Goal: Check status: Check status

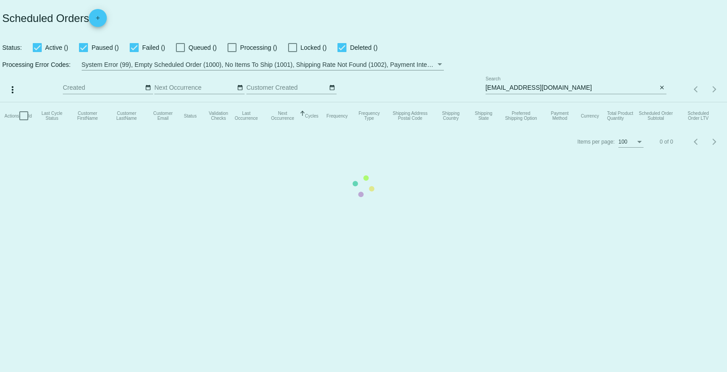
click at [542, 102] on mat-table "Actions Id Last Cycle Status Customer FirstName Customer LastName Customer Emai…" at bounding box center [363, 115] width 727 height 27
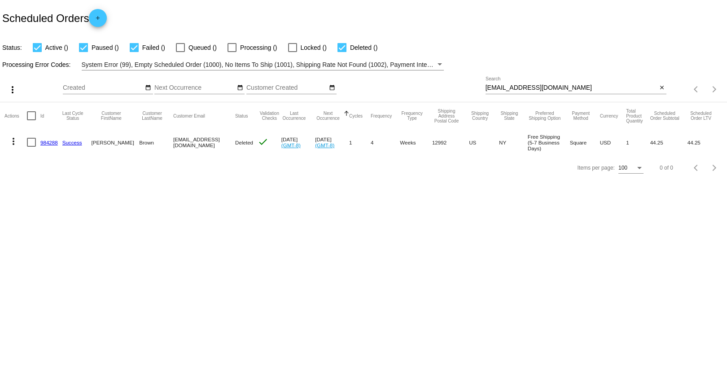
click at [542, 88] on input "[EMAIL_ADDRESS][DOMAIN_NAME]" at bounding box center [572, 87] width 172 height 7
paste input "[EMAIL_ADDRESS]"
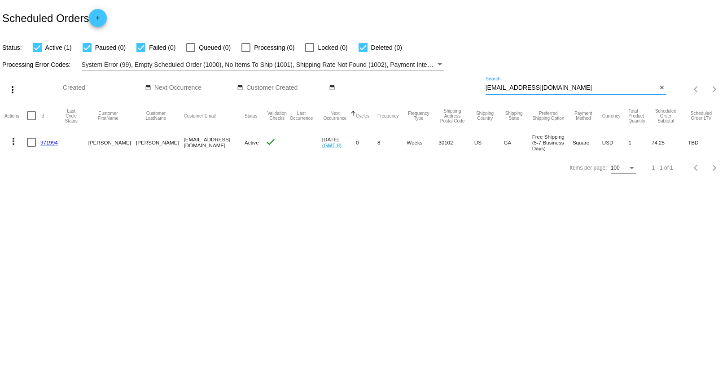
type input "[EMAIL_ADDRESS][DOMAIN_NAME]"
click at [44, 142] on link "971994" at bounding box center [49, 143] width 18 height 6
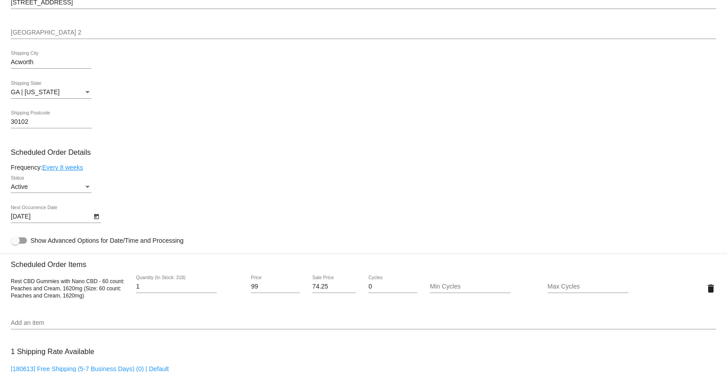
scroll to position [643, 0]
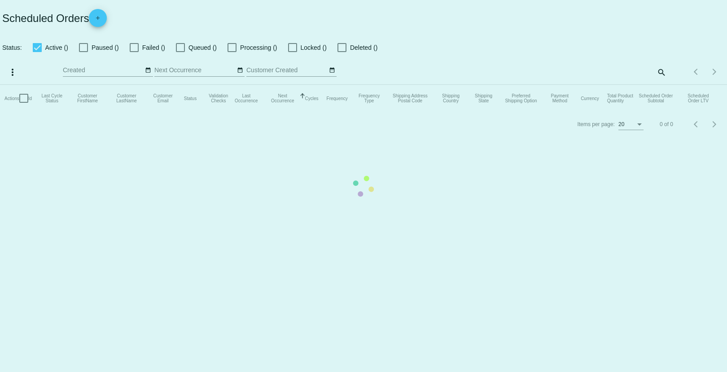
checkbox input "true"
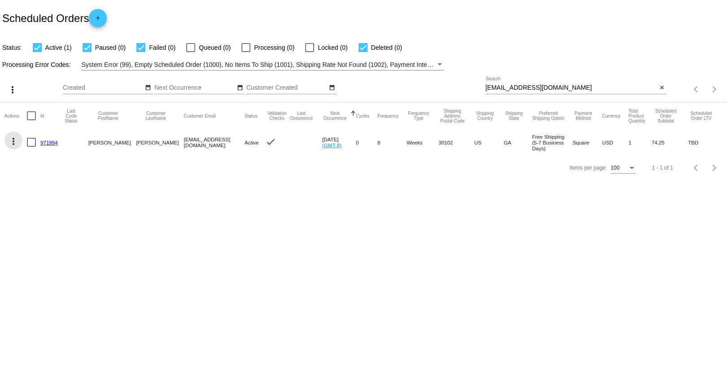
click at [16, 141] on mat-icon "more_vert" at bounding box center [13, 141] width 11 height 11
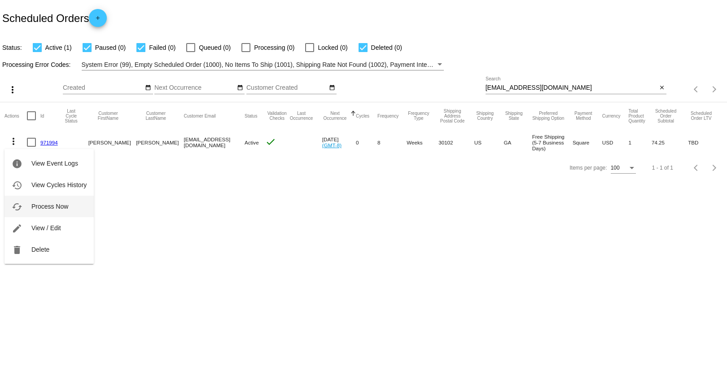
click at [64, 201] on button "cached Process Now" at bounding box center [48, 207] width 89 height 22
